Goal: Task Accomplishment & Management: Manage account settings

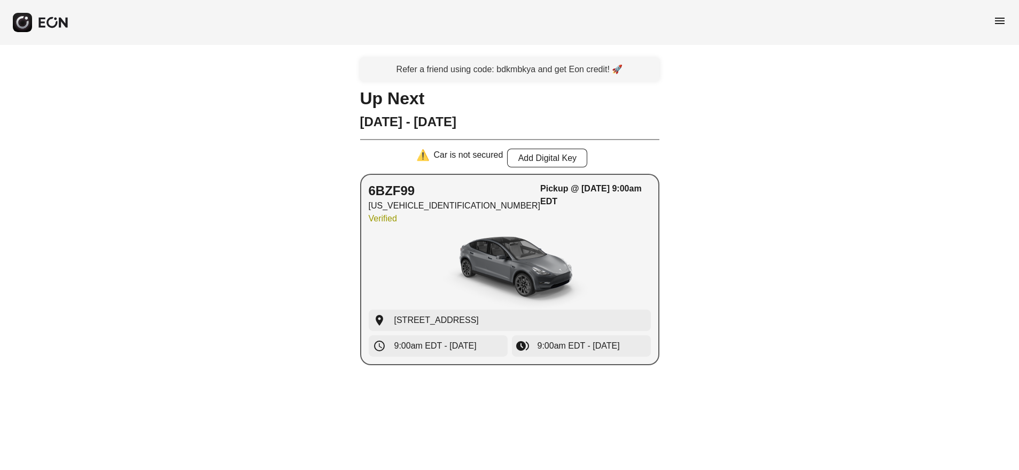
click at [516, 219] on div "6BZF99 [US_VEHICLE_IDENTIFICATION_NUMBER] Verified Pickup @ [DATE] 9:00am EDT" at bounding box center [510, 205] width 282 height 47
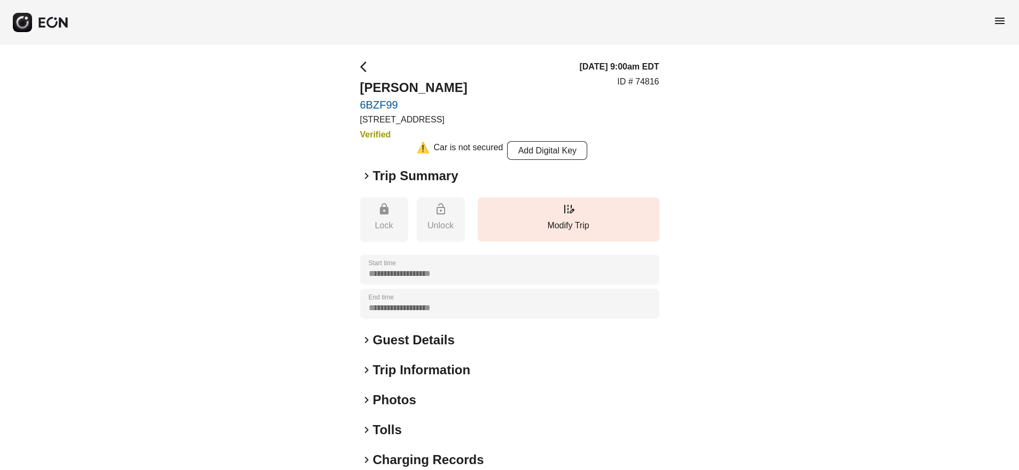
click at [365, 176] on span "keyboard_arrow_right" at bounding box center [366, 175] width 13 height 13
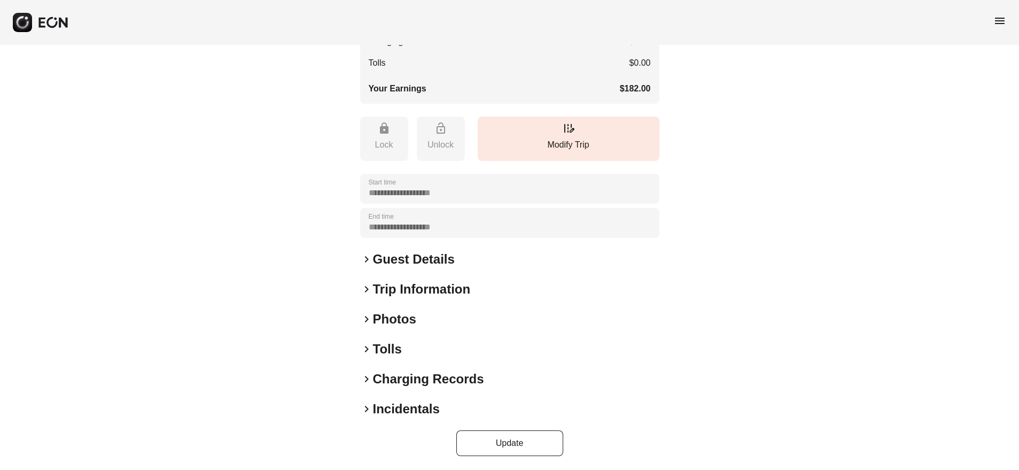
scroll to position [316, 0]
click at [368, 258] on span "keyboard_arrow_right" at bounding box center [366, 257] width 13 height 13
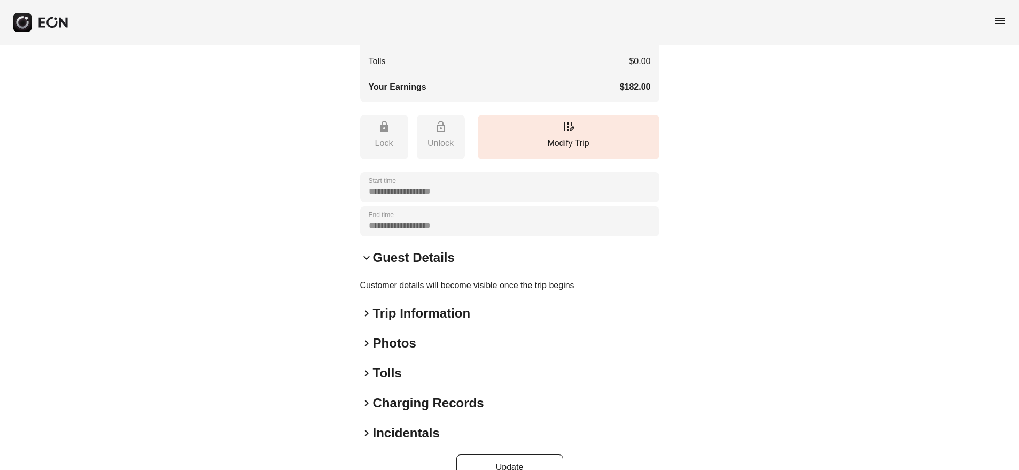
click at [365, 311] on span "keyboard_arrow_right" at bounding box center [366, 313] width 13 height 13
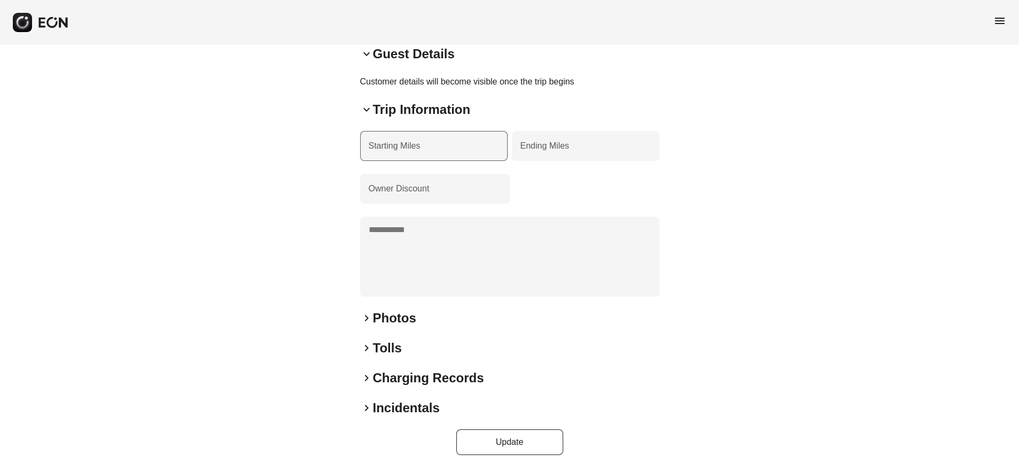
scroll to position [520, 0]
click at [366, 314] on span "keyboard_arrow_right" at bounding box center [366, 317] width 13 height 13
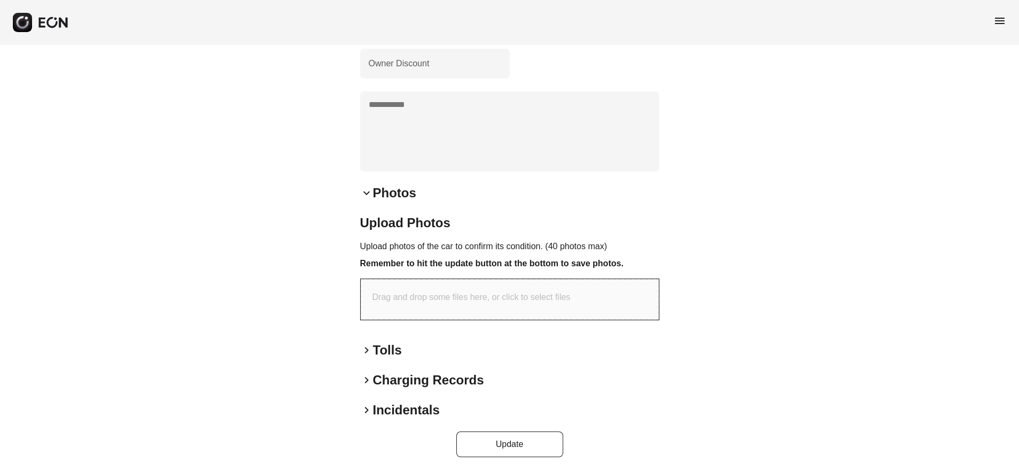
scroll to position [648, 0]
click at [366, 348] on span "keyboard_arrow_right" at bounding box center [366, 347] width 13 height 13
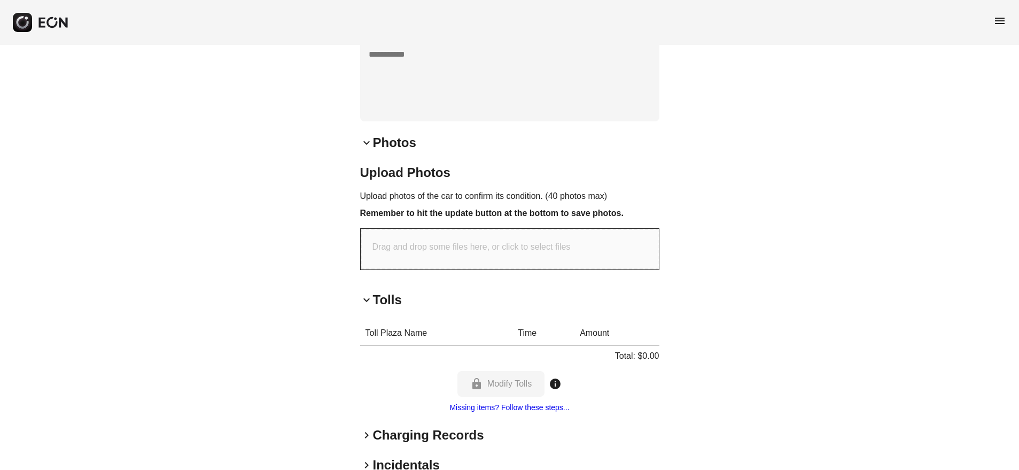
scroll to position [747, 0]
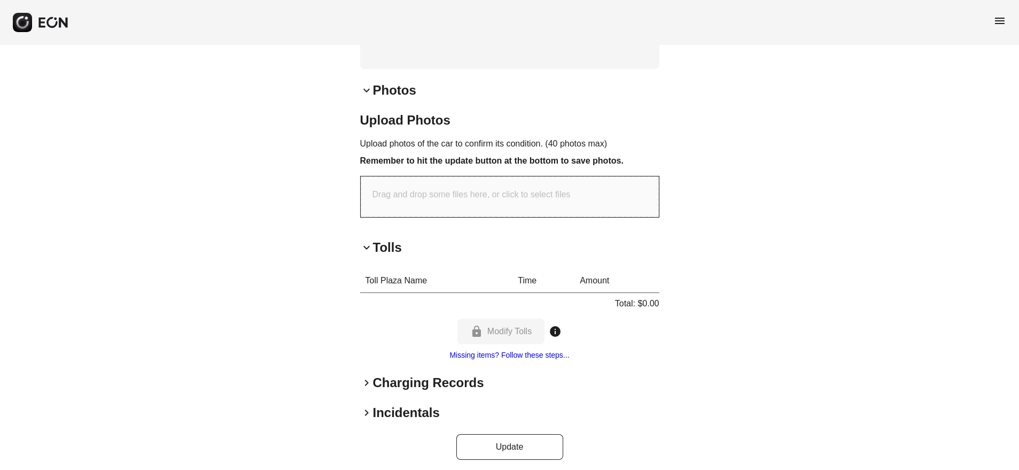
click at [367, 381] on span "keyboard_arrow_right" at bounding box center [366, 382] width 13 height 13
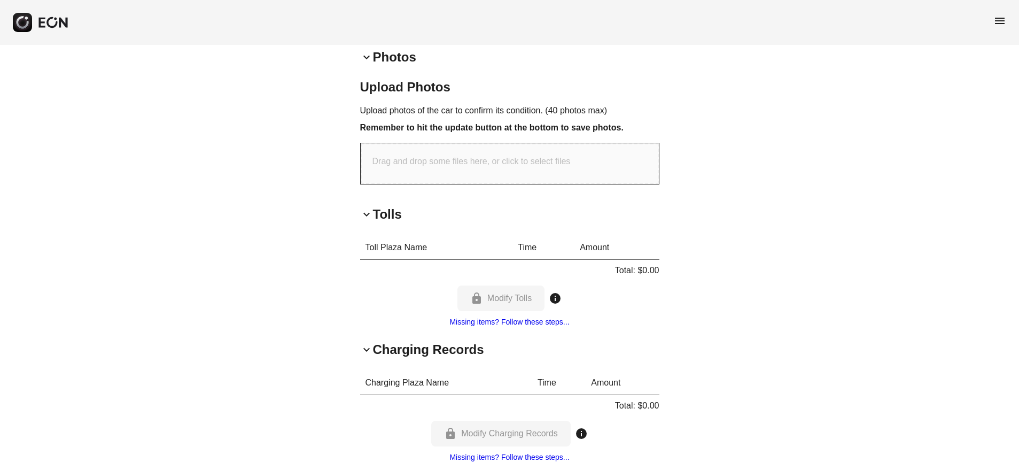
scroll to position [859, 0]
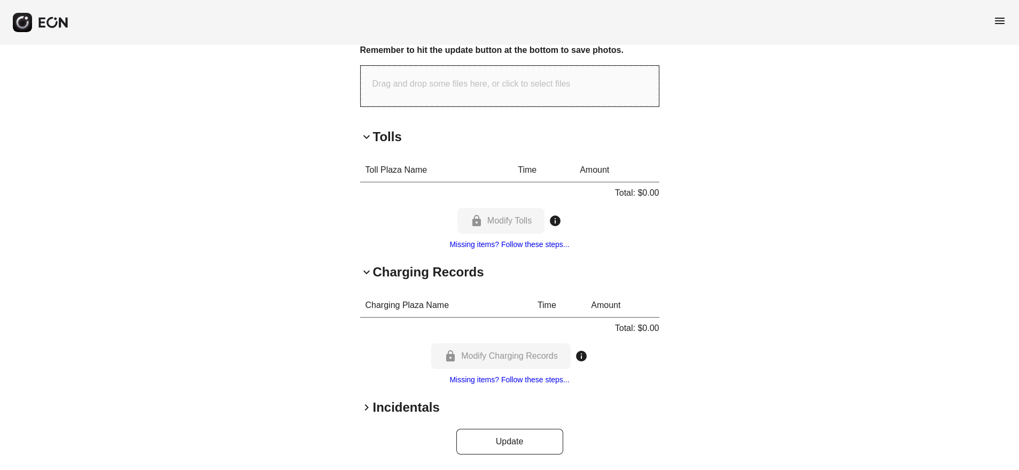
click at [368, 407] on span "keyboard_arrow_right" at bounding box center [366, 407] width 13 height 13
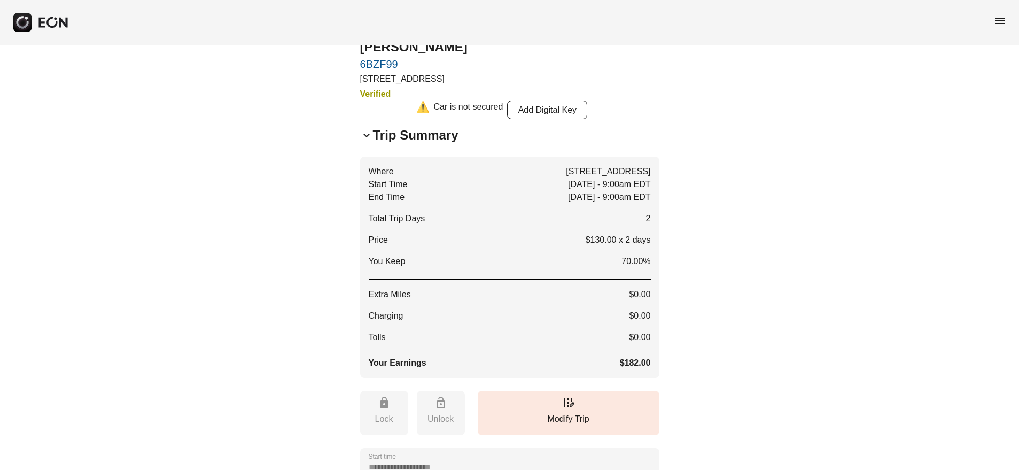
scroll to position [0, 0]
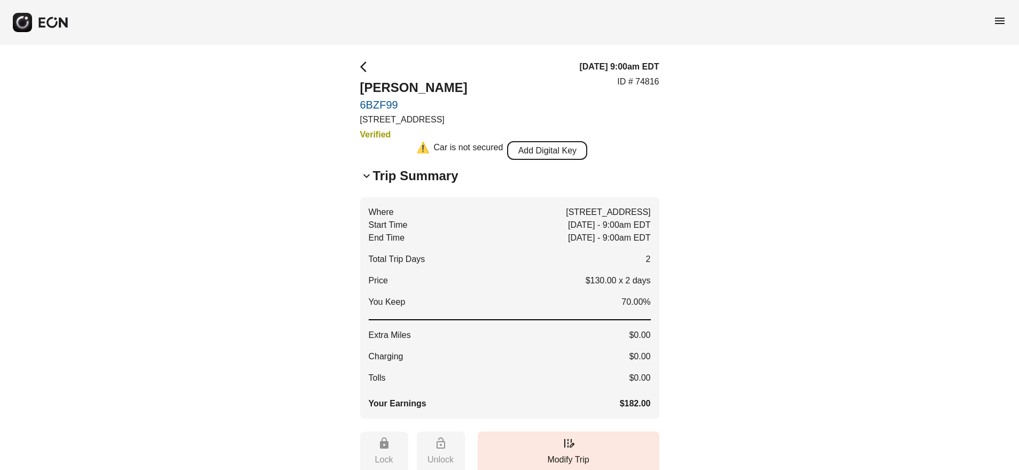
click at [556, 152] on button "Add Digital Key" at bounding box center [547, 150] width 80 height 19
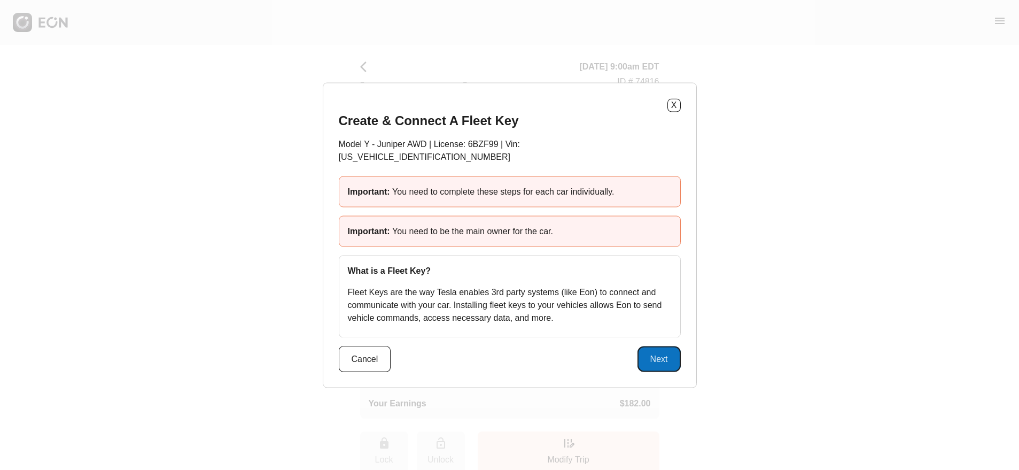
click at [660, 352] on button "Next" at bounding box center [658, 359] width 43 height 26
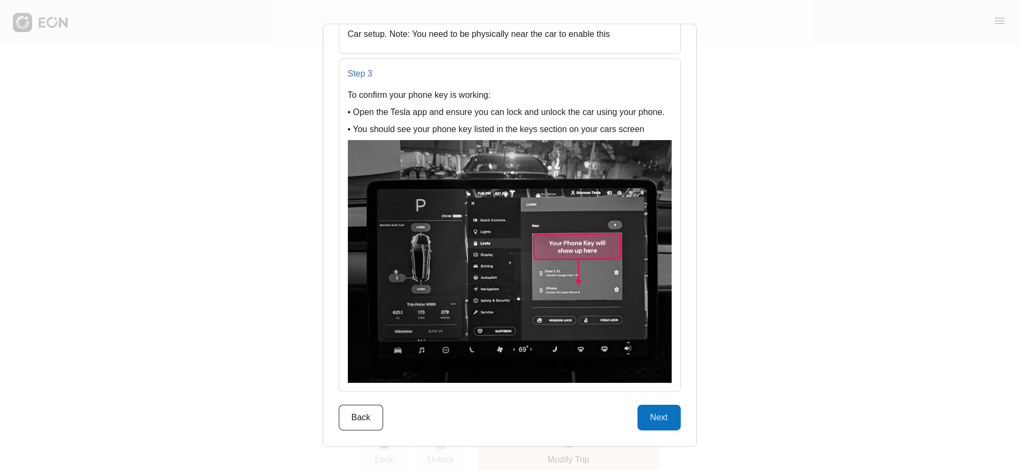
scroll to position [1281, 0]
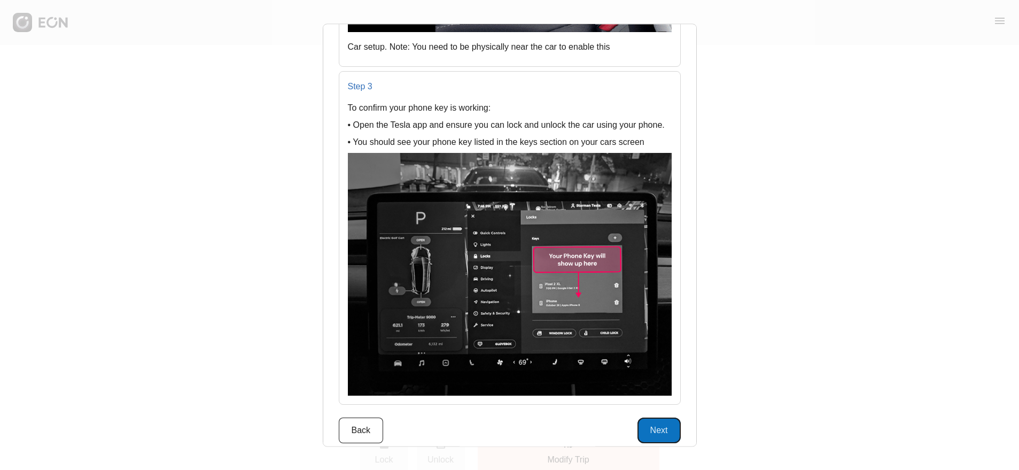
click at [660, 418] on button "Next" at bounding box center [658, 431] width 43 height 26
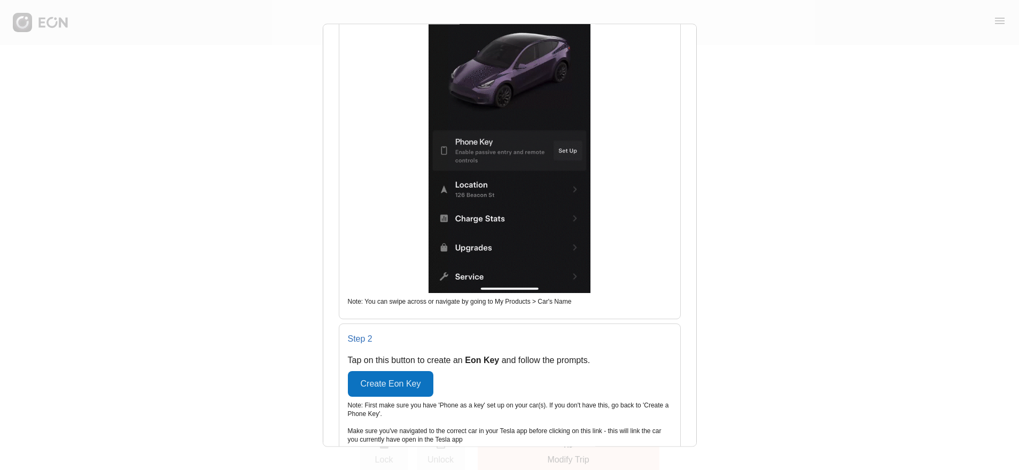
scroll to position [509, 0]
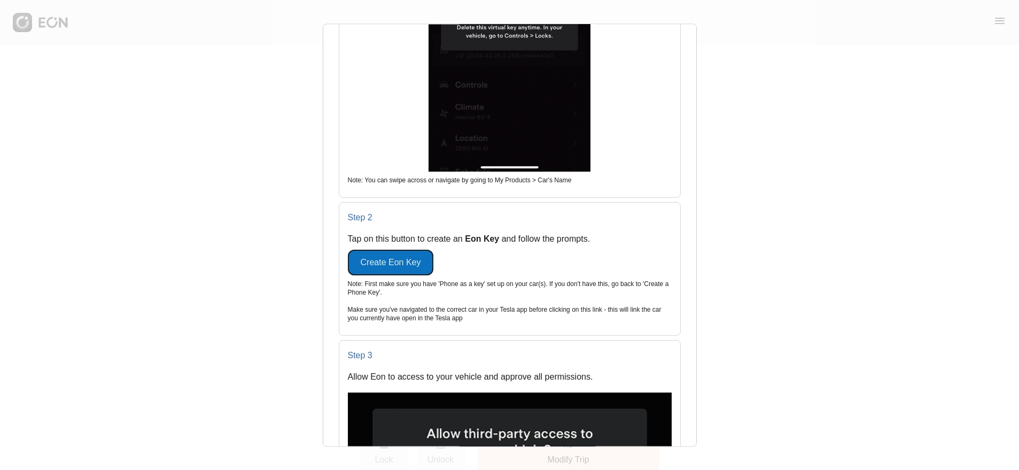
click at [396, 250] on button "Create Eon Key" at bounding box center [391, 263] width 86 height 26
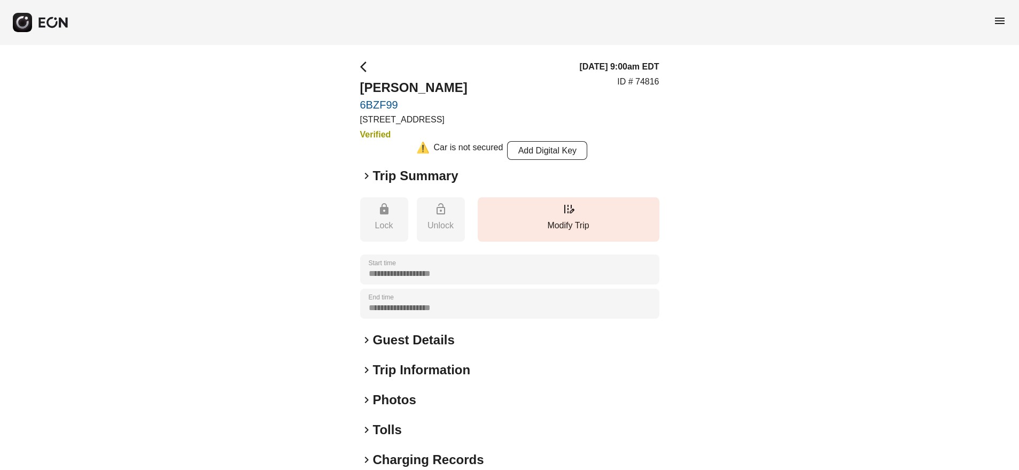
click at [366, 173] on span "keyboard_arrow_right" at bounding box center [366, 175] width 13 height 13
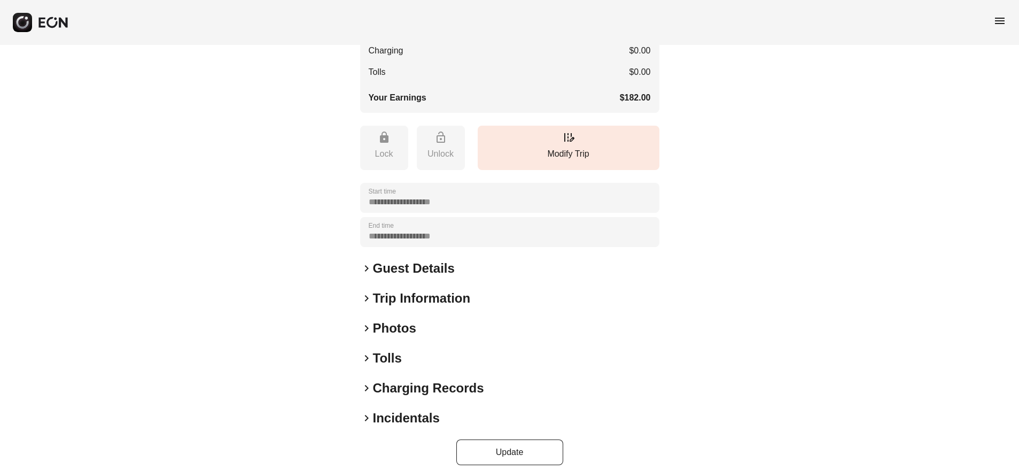
scroll to position [316, 0]
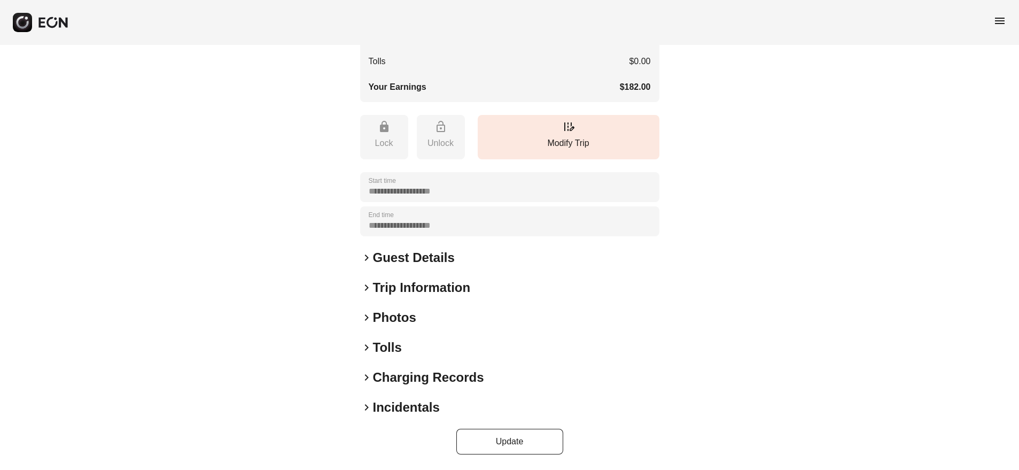
click at [366, 258] on span "keyboard_arrow_right" at bounding box center [366, 257] width 13 height 13
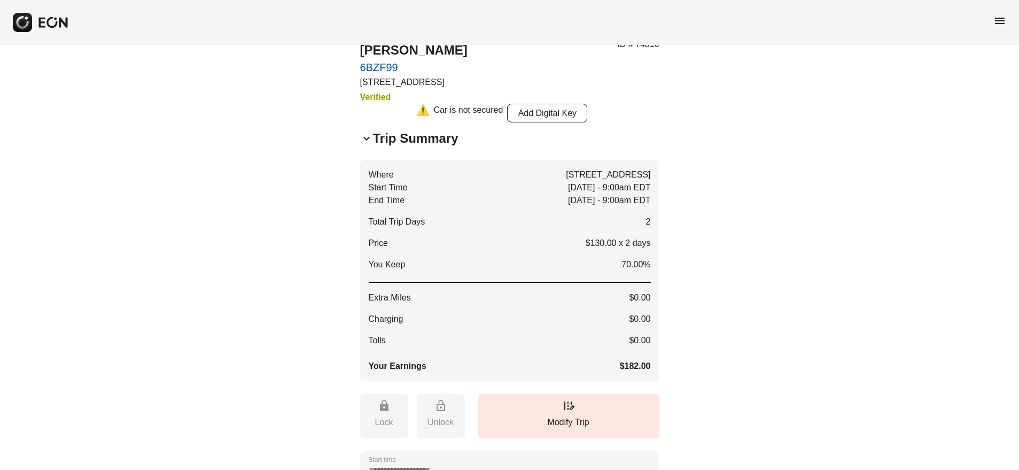
scroll to position [0, 0]
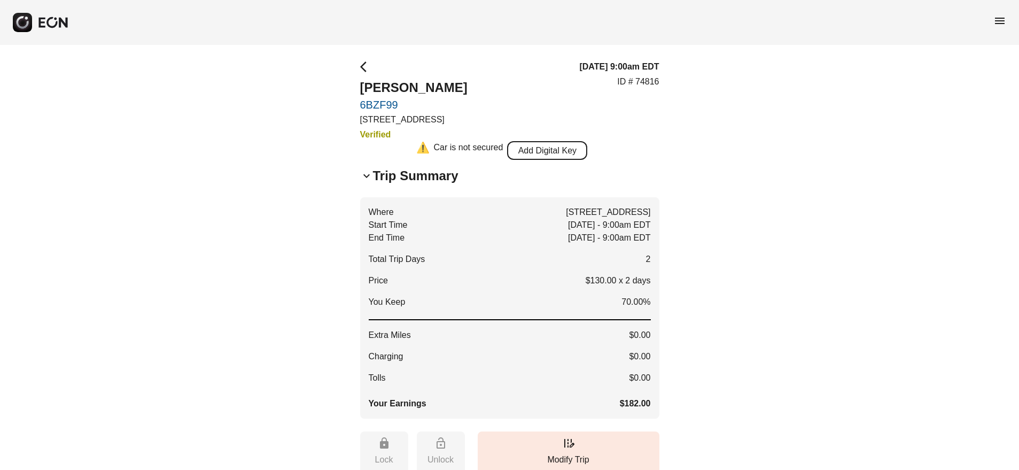
click at [543, 148] on button "Add Digital Key" at bounding box center [547, 150] width 80 height 19
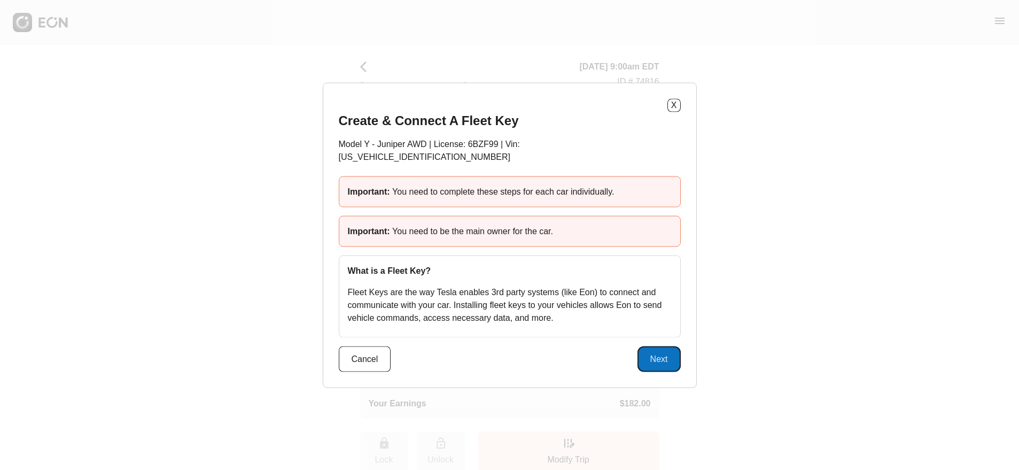
click at [663, 350] on button "Next" at bounding box center [658, 359] width 43 height 26
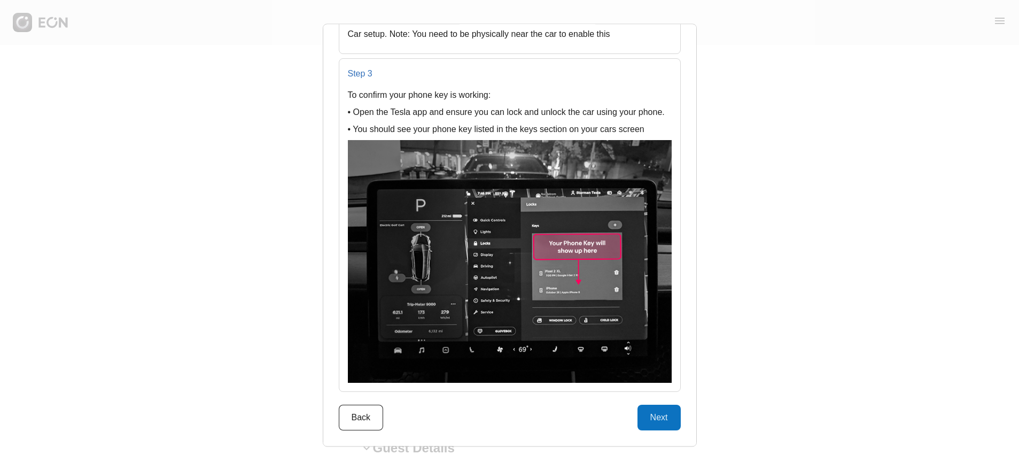
scroll to position [207, 0]
click at [663, 416] on button "Next" at bounding box center [658, 417] width 43 height 26
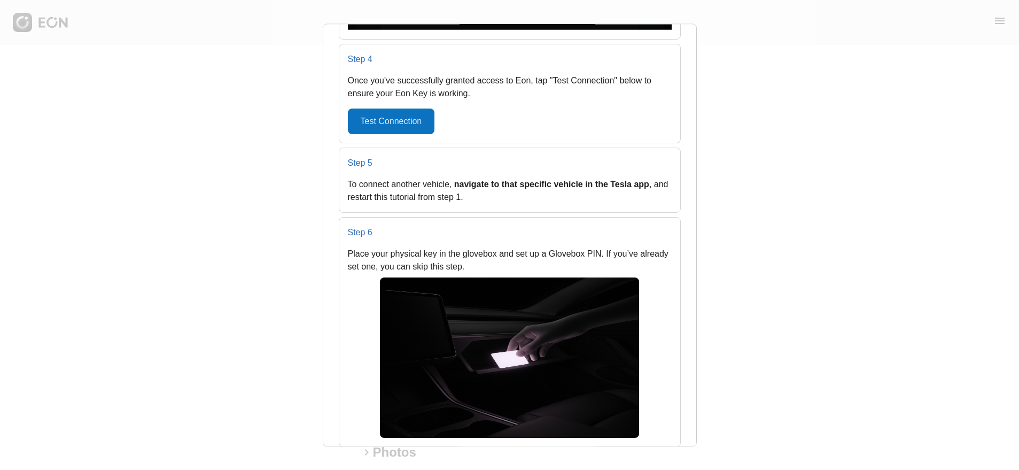
scroll to position [1001, 0]
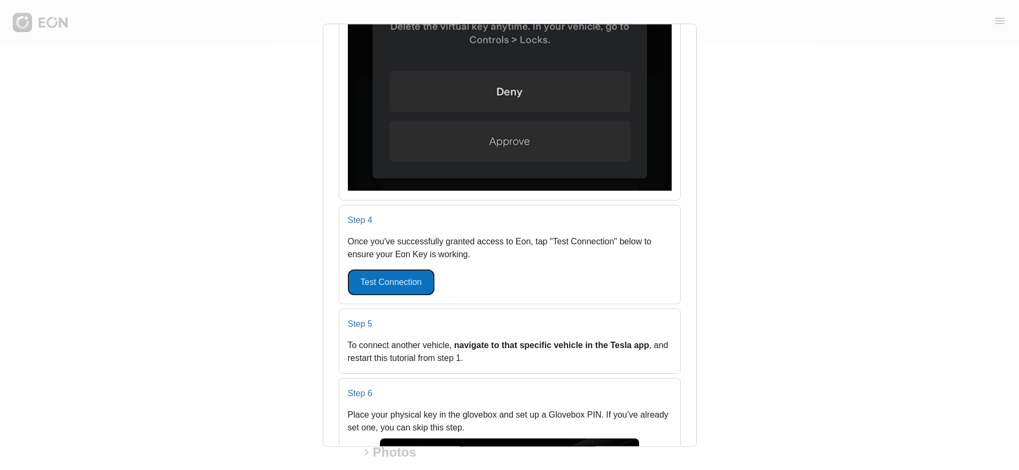
click at [390, 269] on button "Test Connection" at bounding box center [391, 282] width 87 height 26
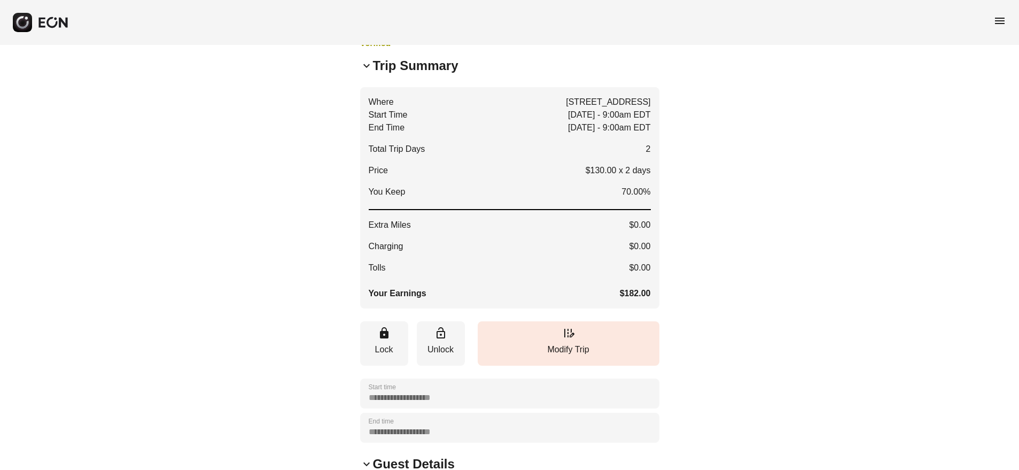
scroll to position [211, 0]
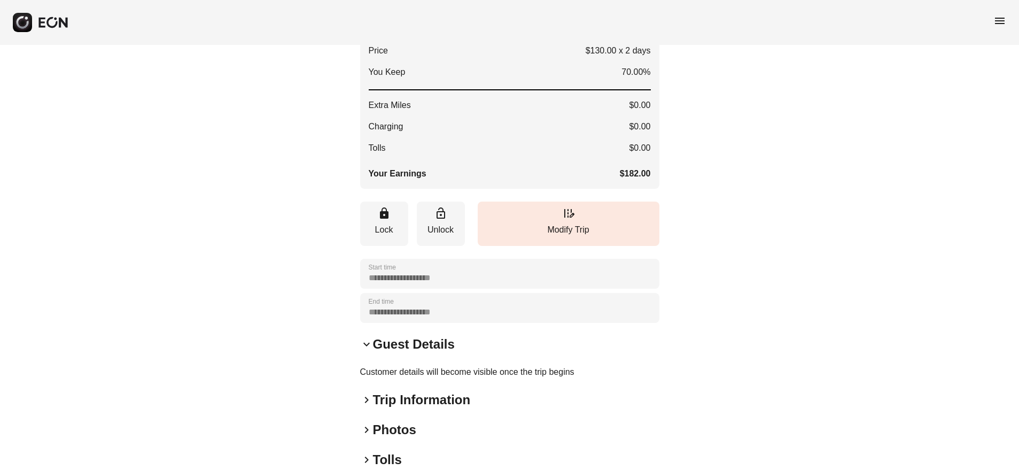
click at [399, 344] on h2 "Guest Details" at bounding box center [414, 344] width 82 height 17
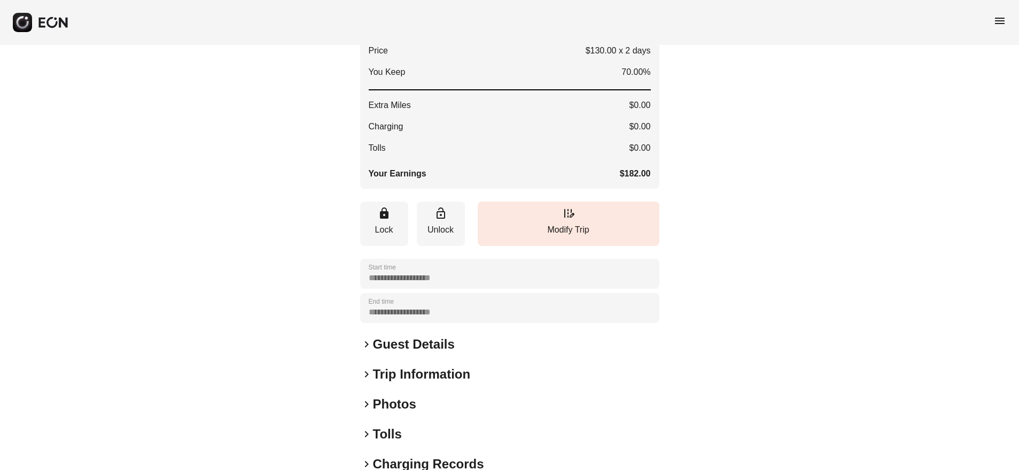
click at [450, 378] on h2 "Trip Information" at bounding box center [422, 373] width 98 height 17
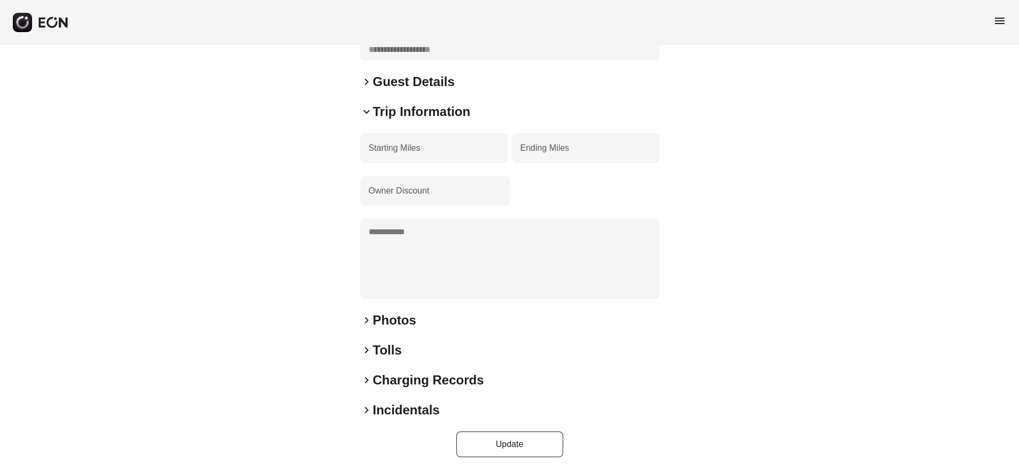
scroll to position [476, 0]
click at [393, 318] on h2 "Photos" at bounding box center [394, 317] width 43 height 17
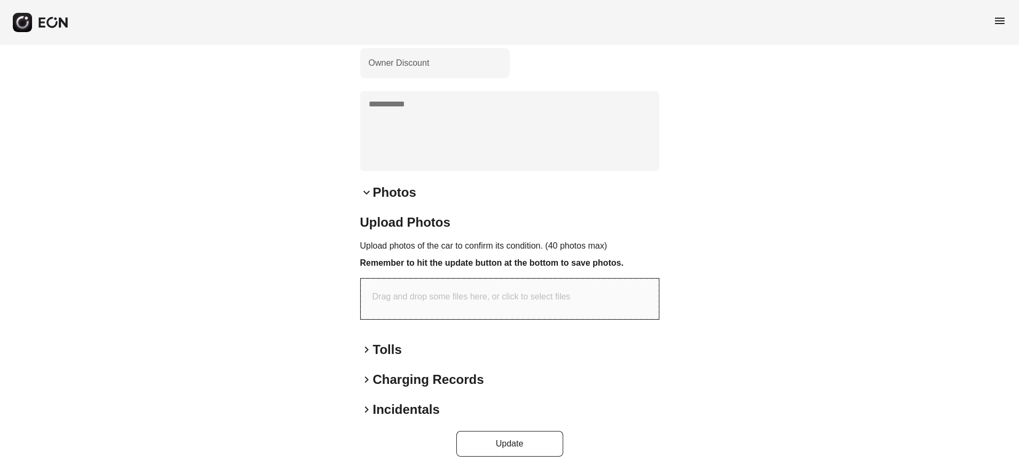
scroll to position [603, 0]
drag, startPoint x: 381, startPoint y: 345, endPoint x: 409, endPoint y: 350, distance: 27.8
click at [381, 345] on h2 "Tolls" at bounding box center [387, 347] width 29 height 17
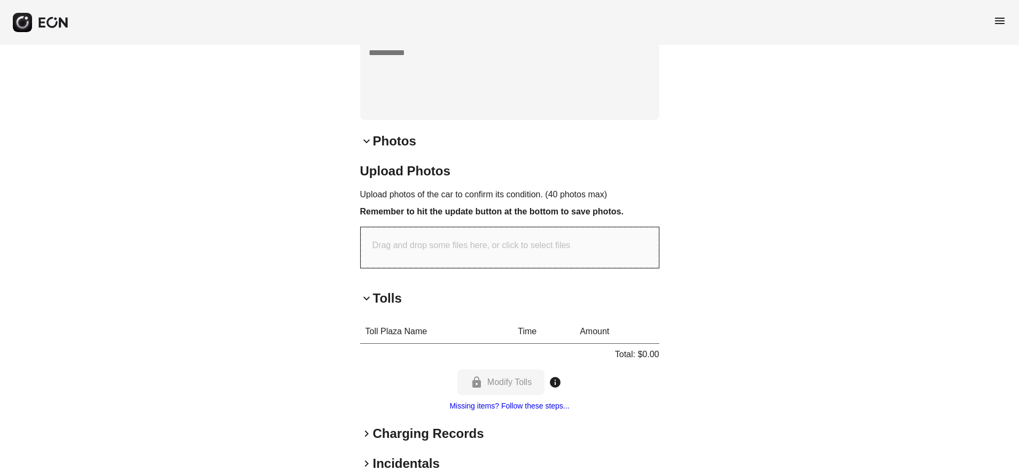
scroll to position [709, 0]
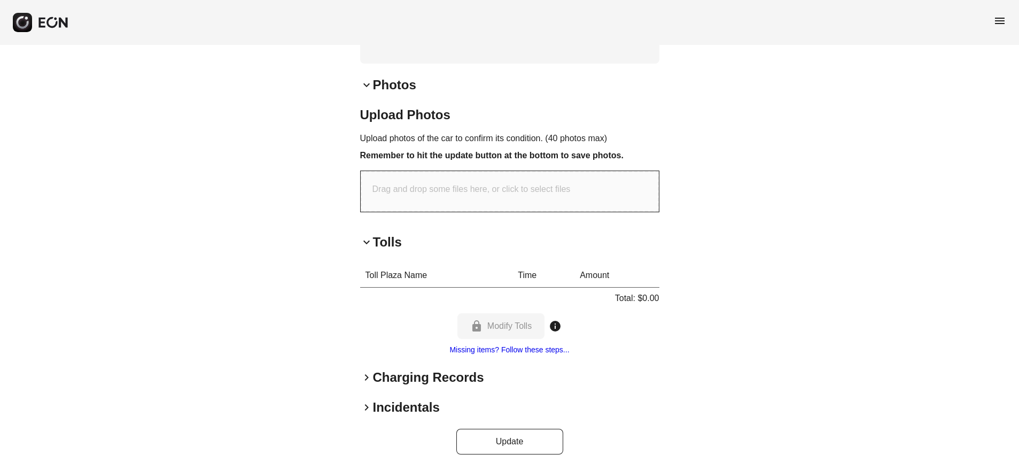
click at [407, 376] on h2 "Charging Records" at bounding box center [428, 377] width 111 height 17
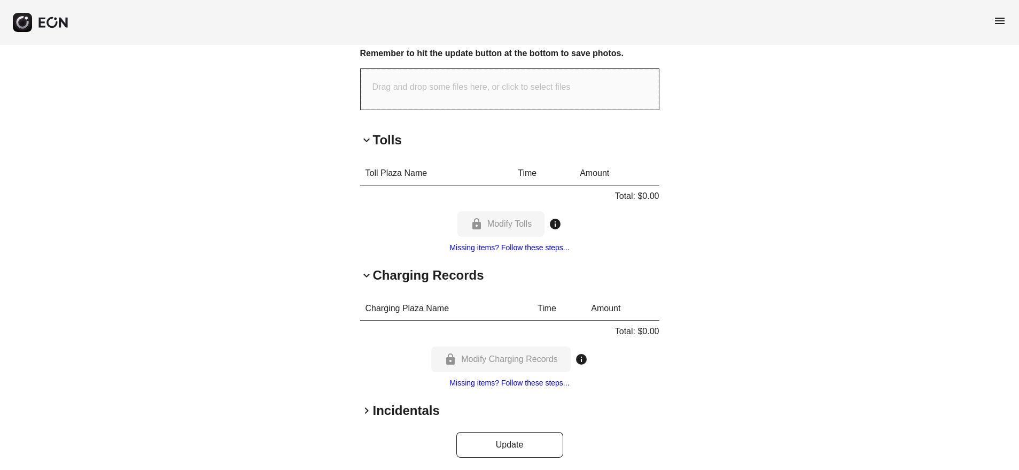
scroll to position [815, 0]
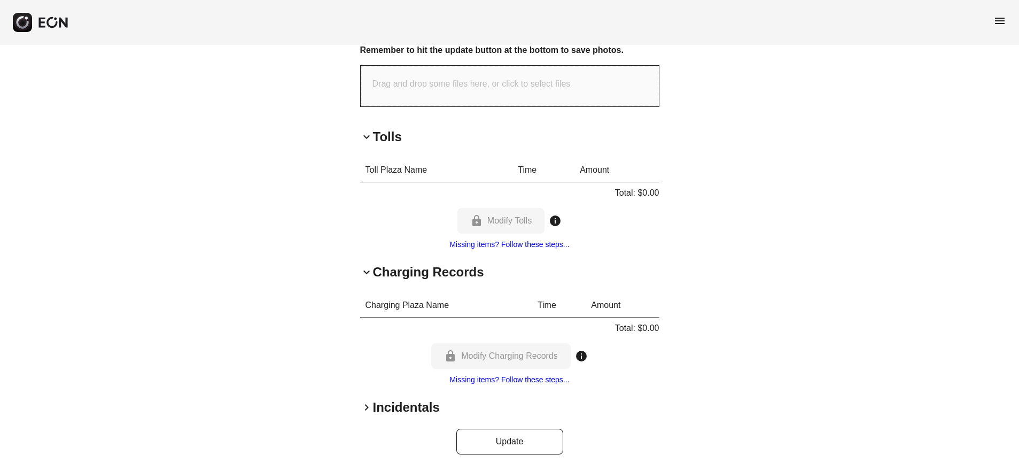
click at [402, 404] on h2 "Incidentals" at bounding box center [406, 407] width 67 height 17
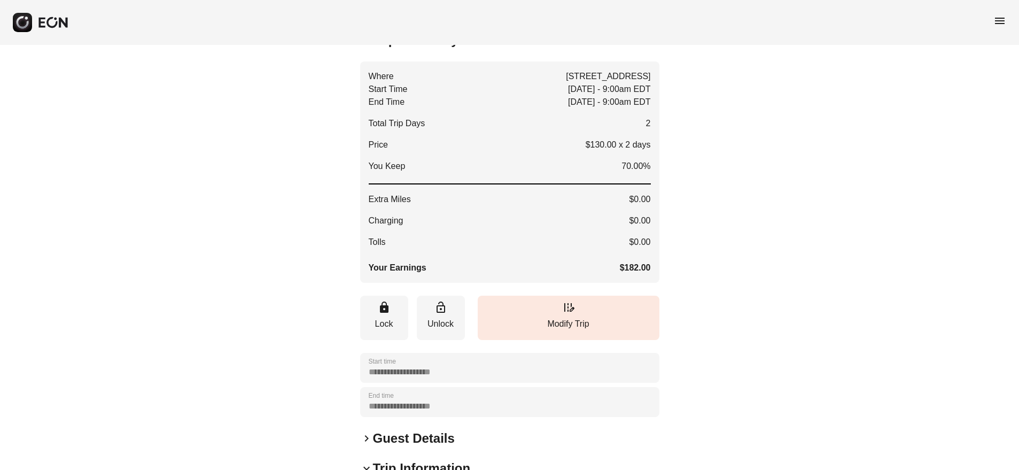
scroll to position [0, 0]
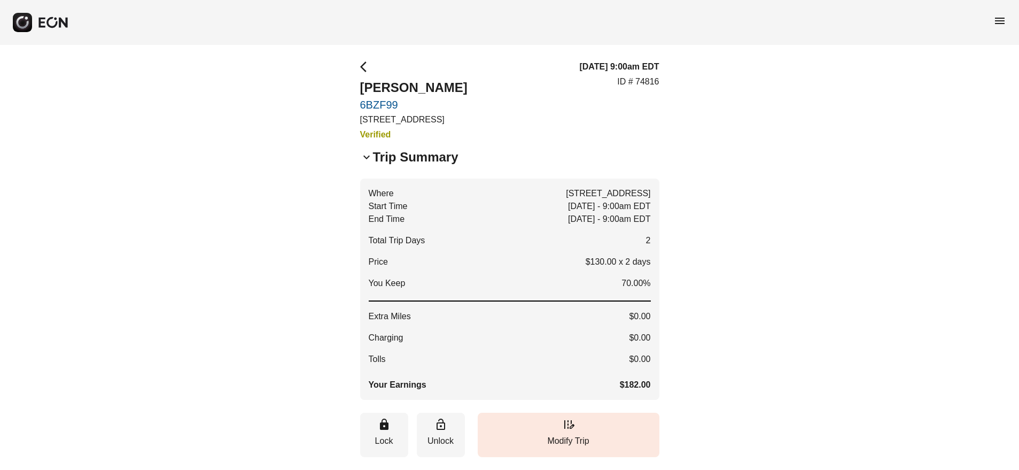
click at [1000, 20] on span "menu" at bounding box center [999, 20] width 13 height 13
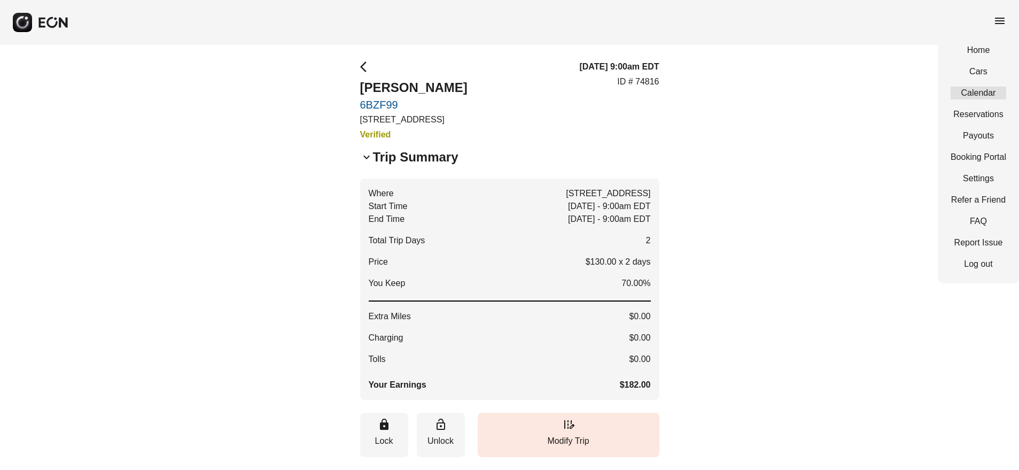
click at [981, 89] on link "Calendar" at bounding box center [978, 93] width 56 height 13
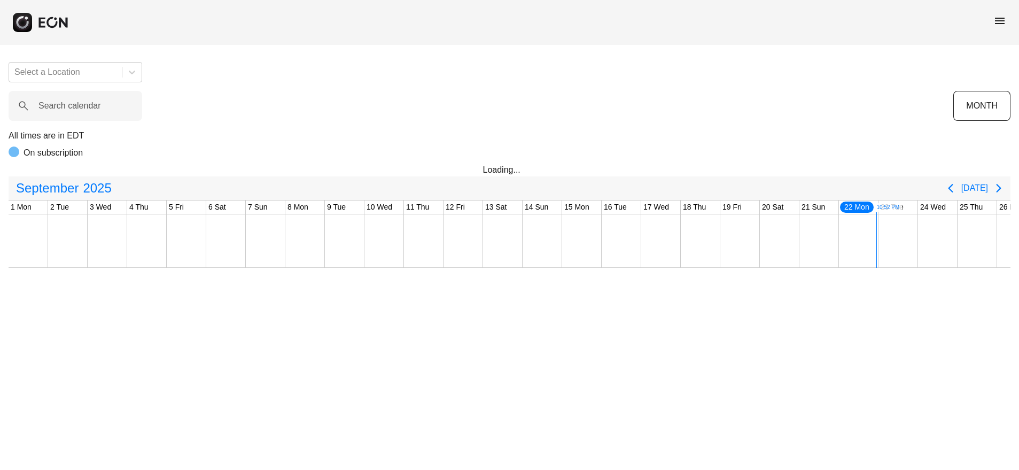
scroll to position [0, 184]
